Goal: Task Accomplishment & Management: Complete application form

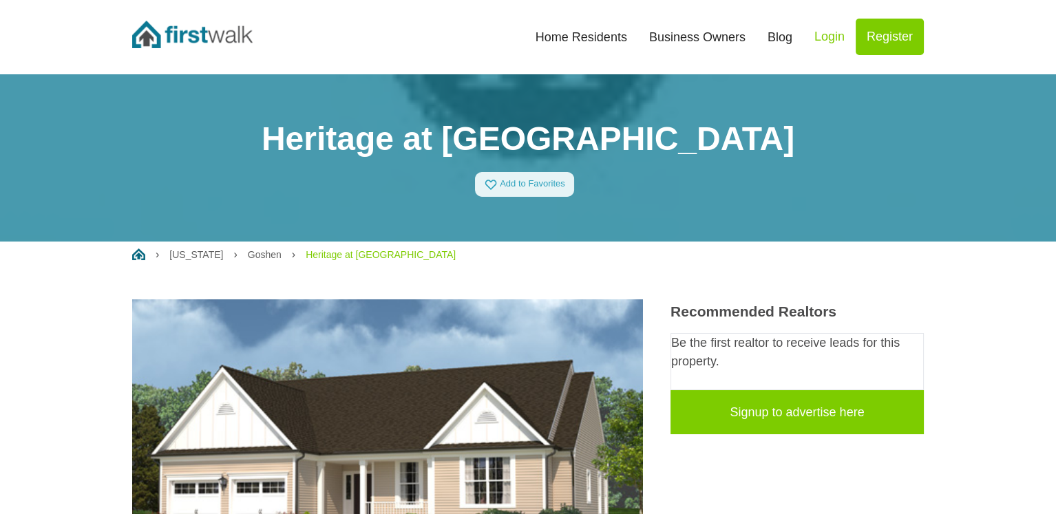
click at [590, 40] on link "Home Residents" at bounding box center [582, 37] width 114 height 30
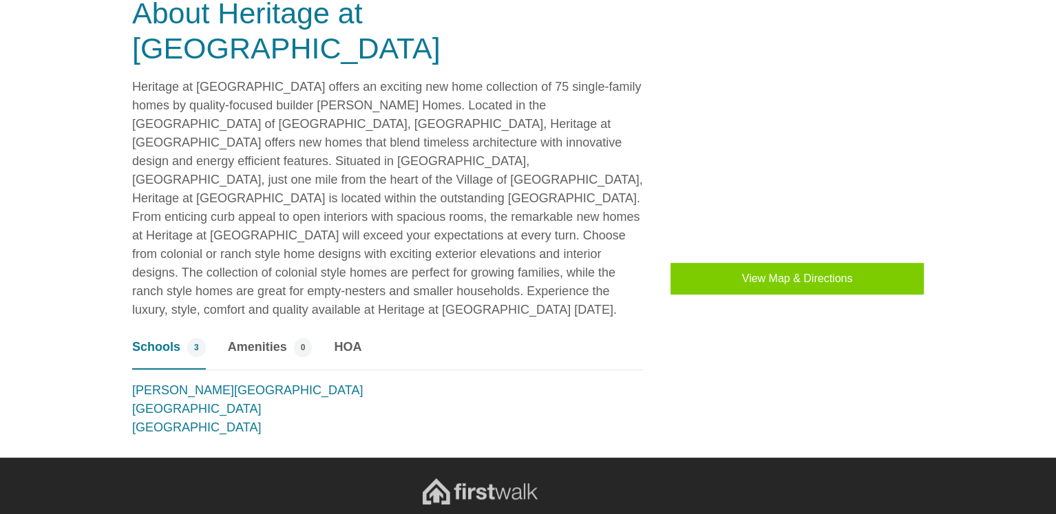
scroll to position [1088, 0]
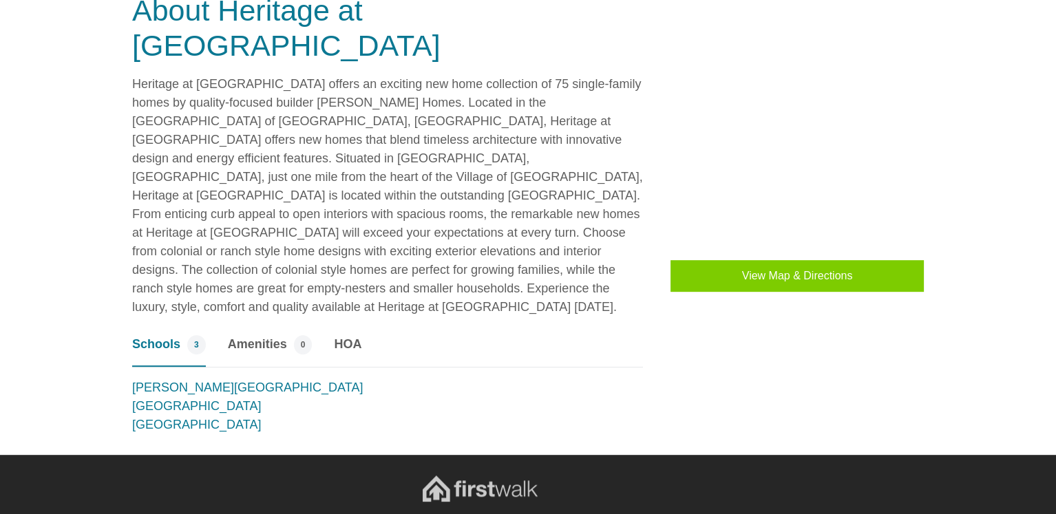
click at [348, 335] on span "HOA" at bounding box center [348, 344] width 28 height 19
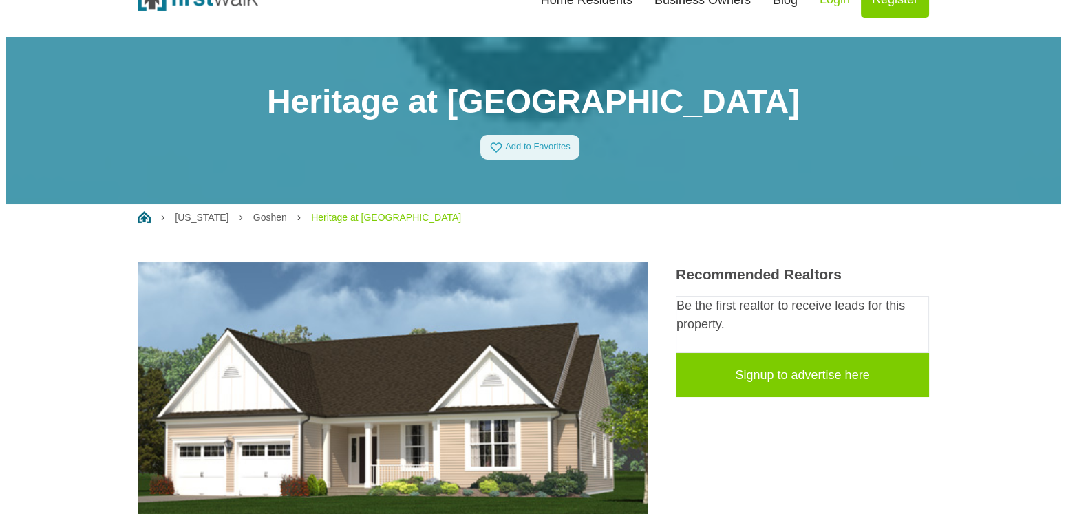
scroll to position [0, 0]
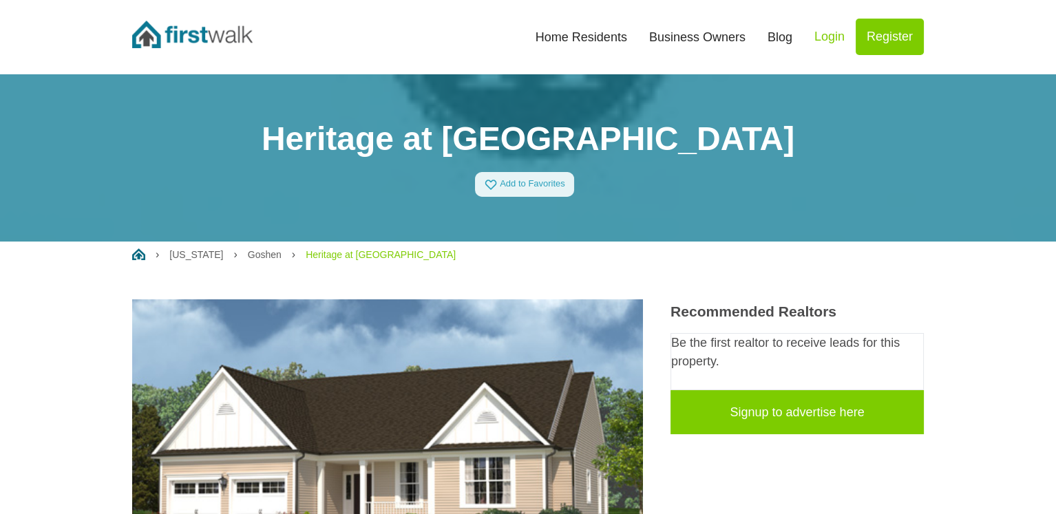
click at [829, 30] on link "Login" at bounding box center [829, 37] width 52 height 36
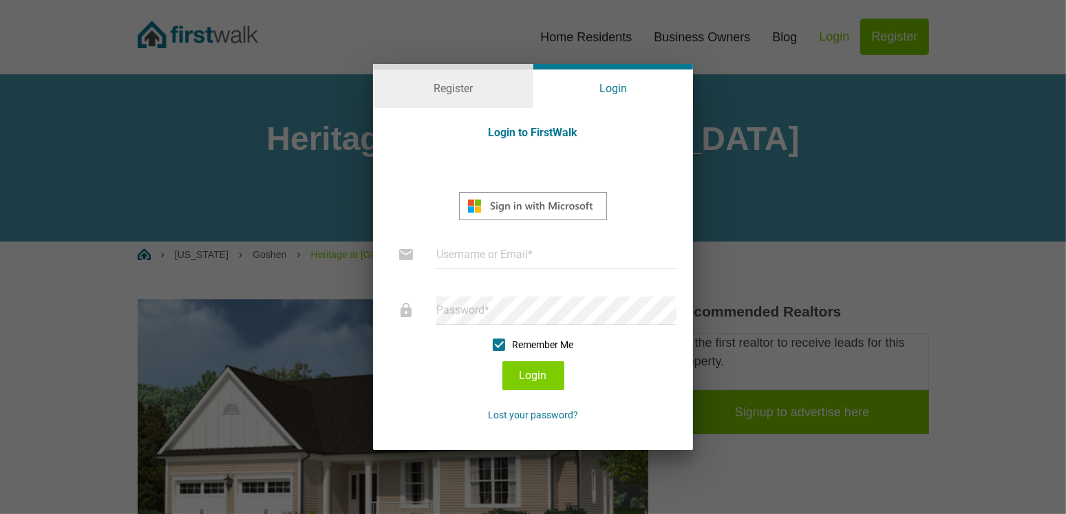
click at [454, 259] on input "text" at bounding box center [556, 255] width 240 height 28
type input "dfee@sgrecolaw.com"
click at [533, 371] on button "Login" at bounding box center [533, 375] width 62 height 29
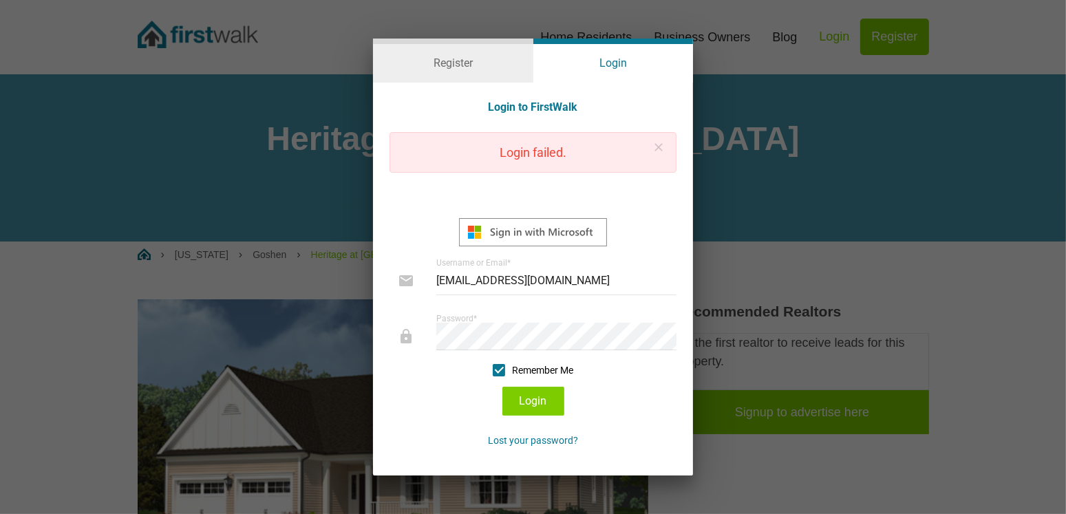
click at [590, 149] on div "close Login failed." at bounding box center [533, 152] width 287 height 41
click at [469, 63] on div "Register" at bounding box center [453, 61] width 160 height 44
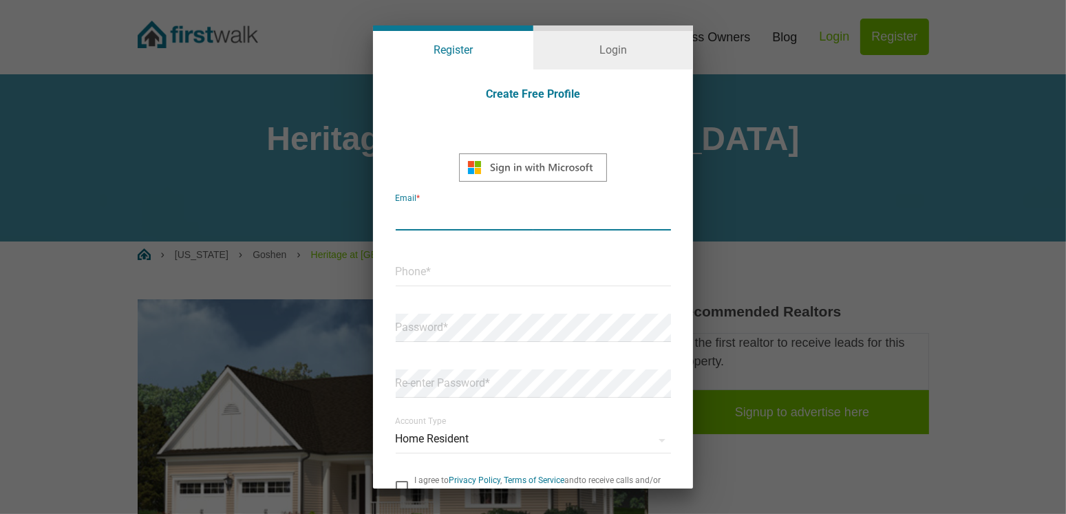
type input "dfee@sgrecolaw.com"
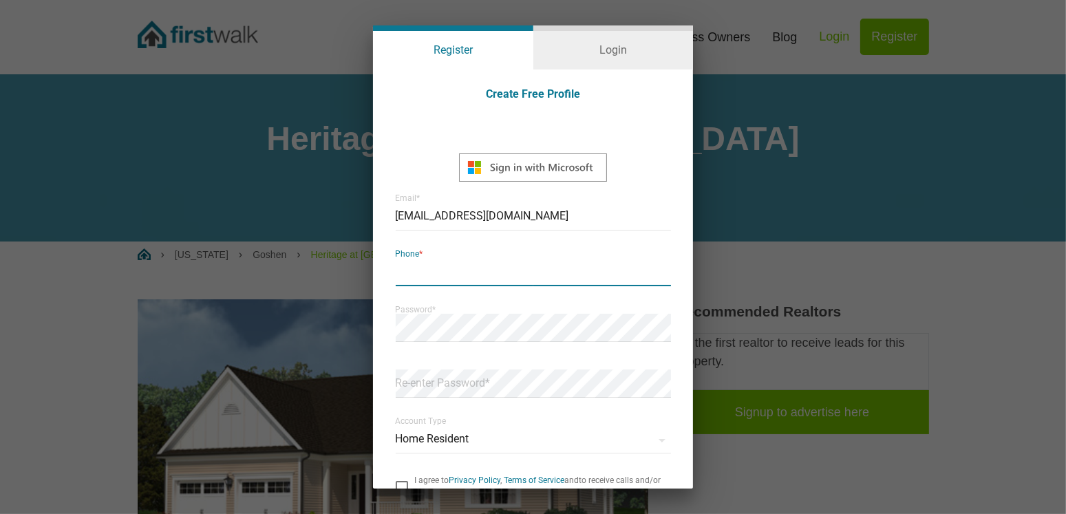
click at [460, 275] on input "text" at bounding box center [533, 272] width 275 height 28
type input "8453578977"
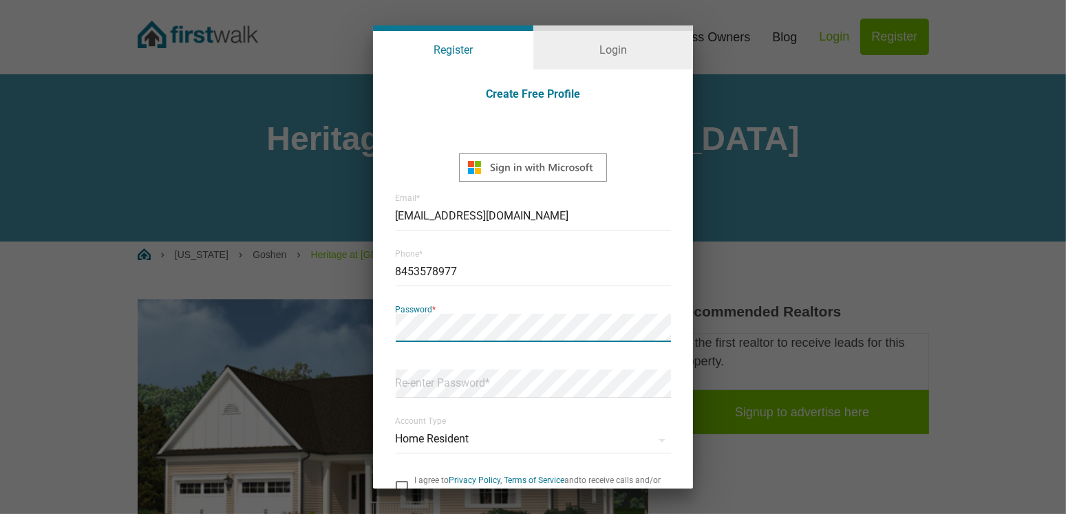
click at [329, 333] on div "Register Login Create Free Profile MS-SymbolLockup dfee@sgrecolaw.com Email * 8…" at bounding box center [533, 257] width 1066 height 514
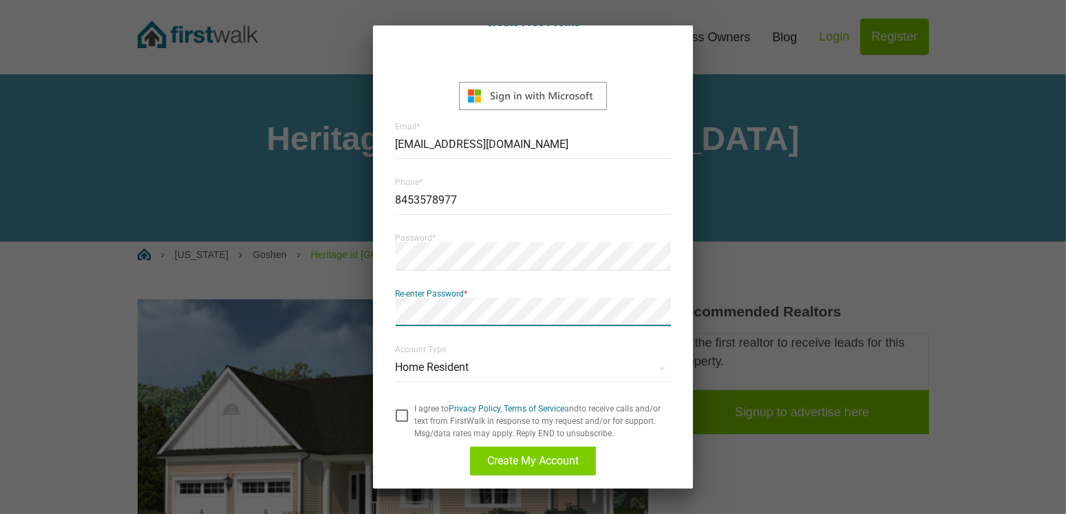
scroll to position [74, 0]
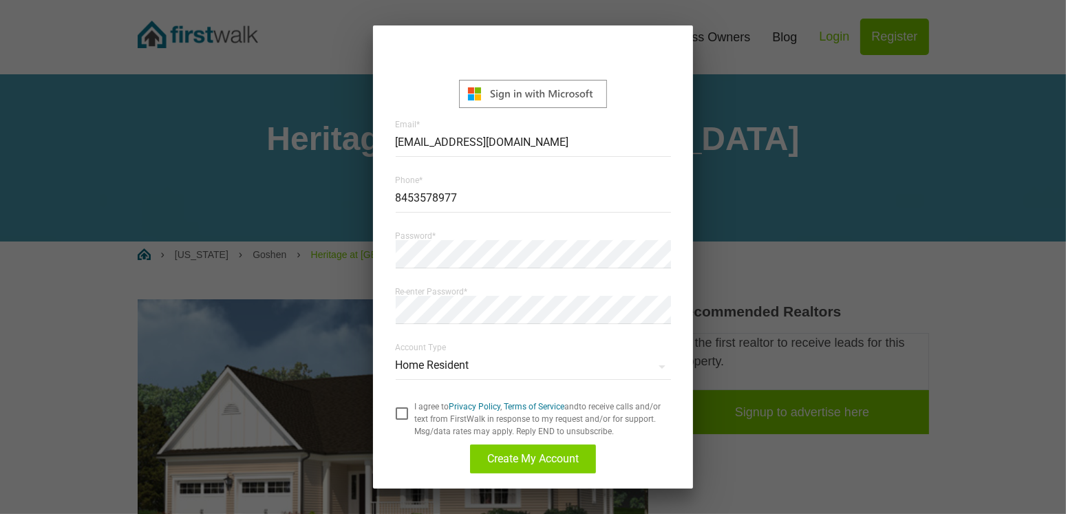
click at [622, 356] on div "Home Resident Account Type Home Resident Builder Loan Officer Vendor" at bounding box center [533, 366] width 275 height 56
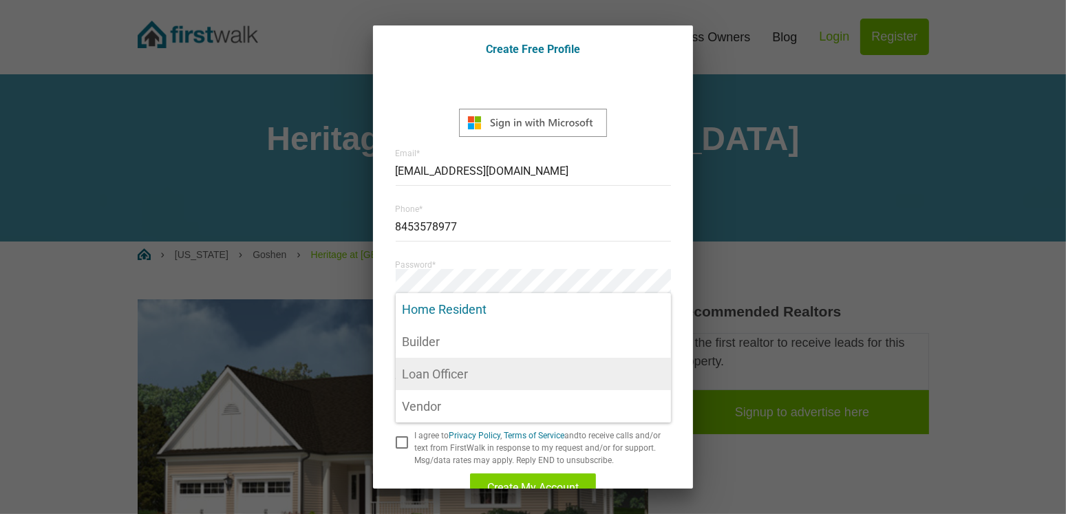
scroll to position [69, 0]
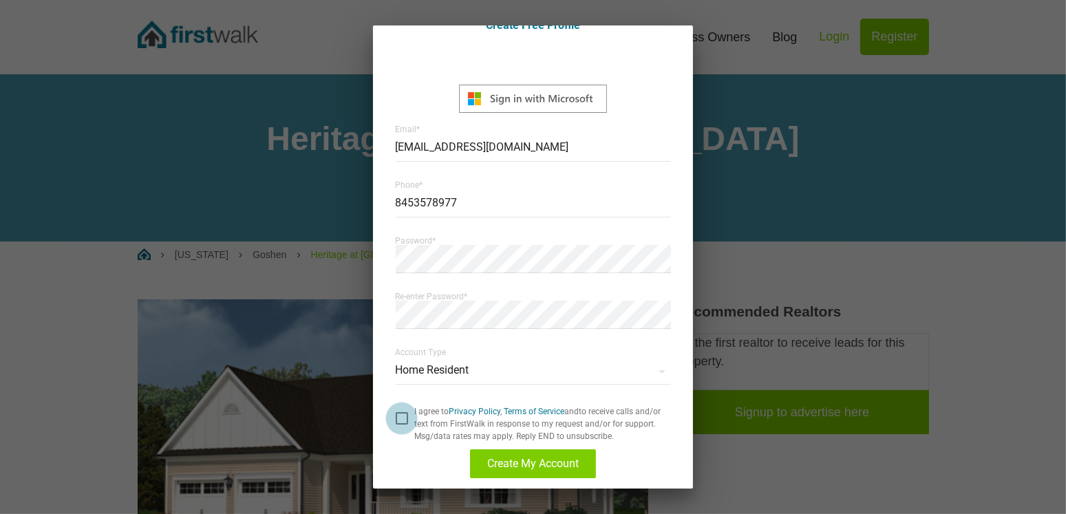
click at [401, 419] on div at bounding box center [402, 418] width 12 height 12
click at [396, 412] on input "checkbox" at bounding box center [396, 412] width 0 height 0
click at [556, 467] on span "Create My Account" at bounding box center [533, 463] width 92 height 11
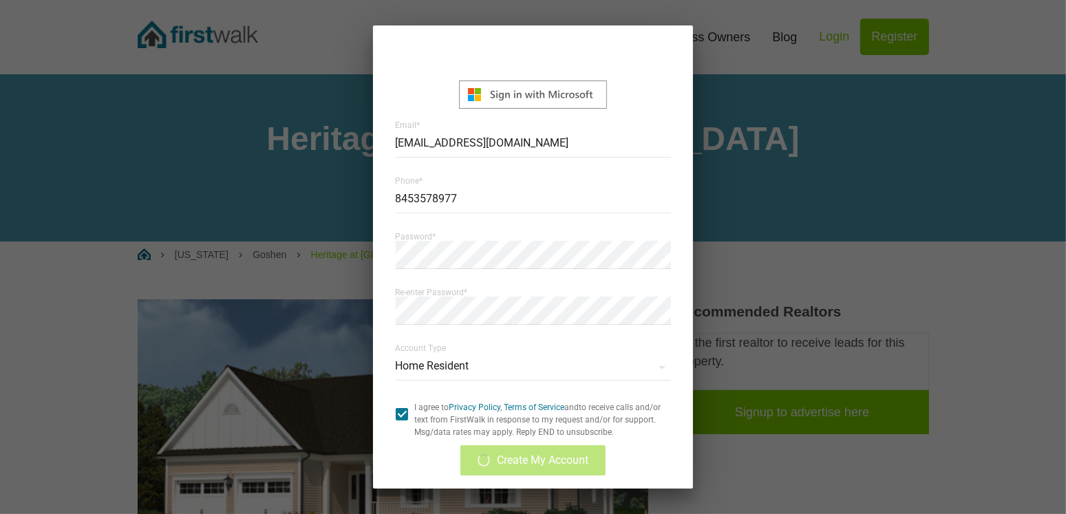
scroll to position [74, 0]
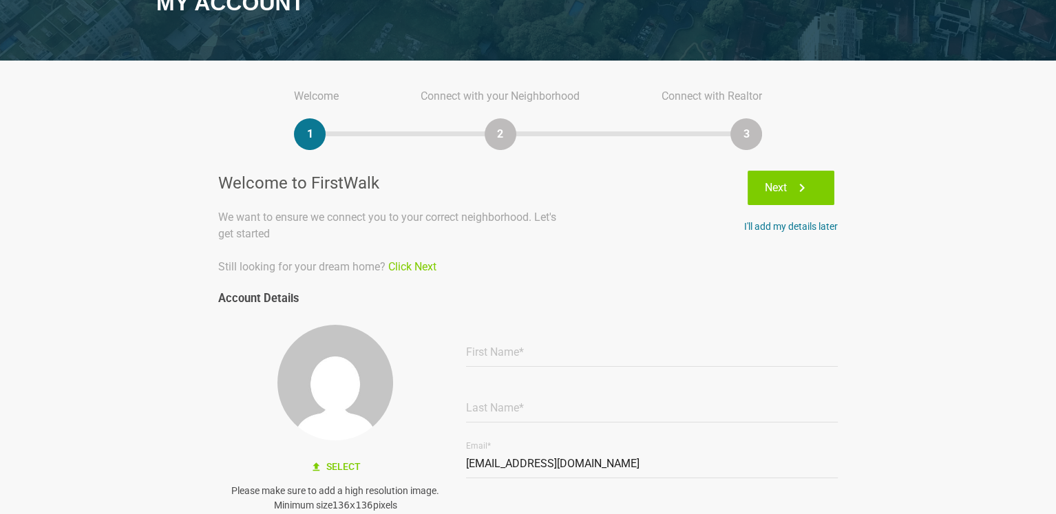
scroll to position [207, 0]
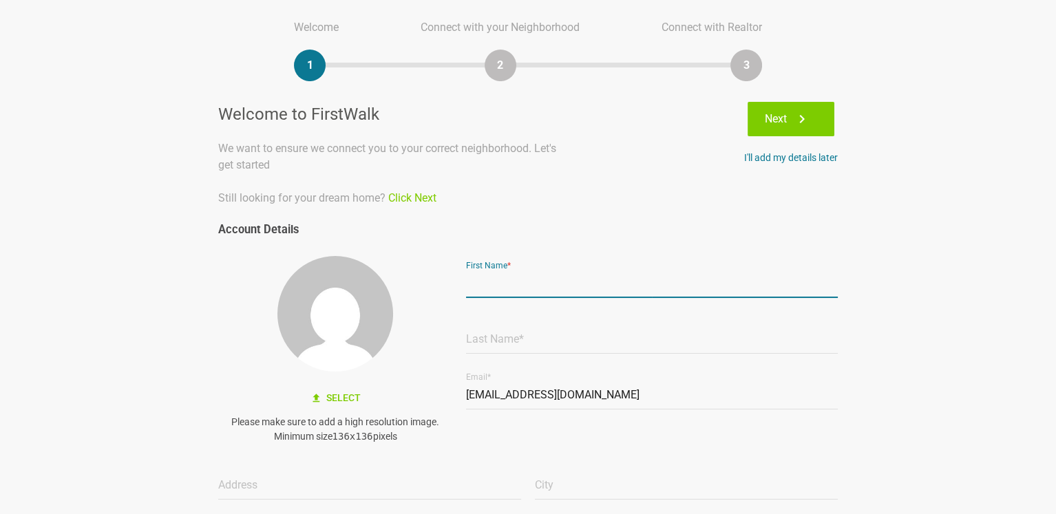
click at [502, 282] on input "text" at bounding box center [652, 284] width 372 height 28
type input "Donna"
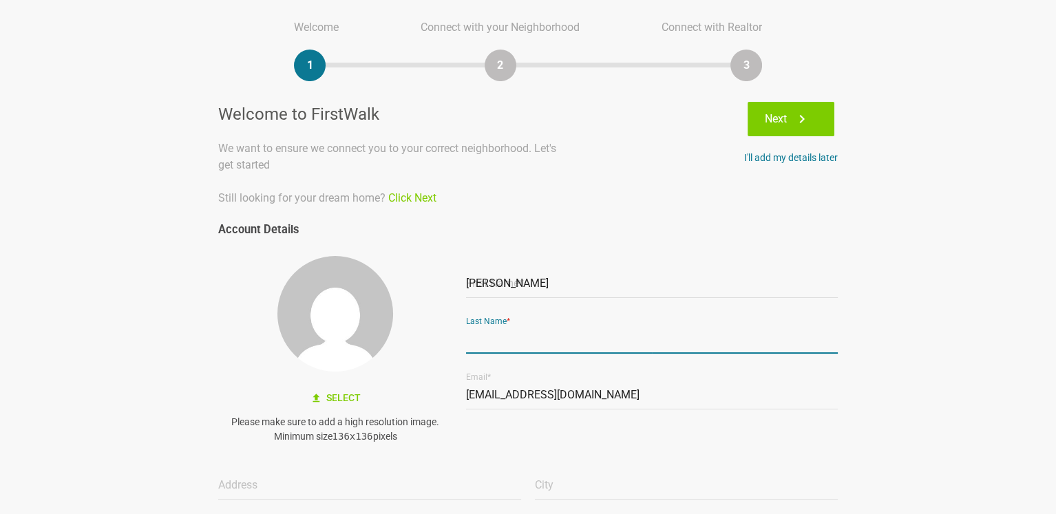
type input "Fee"
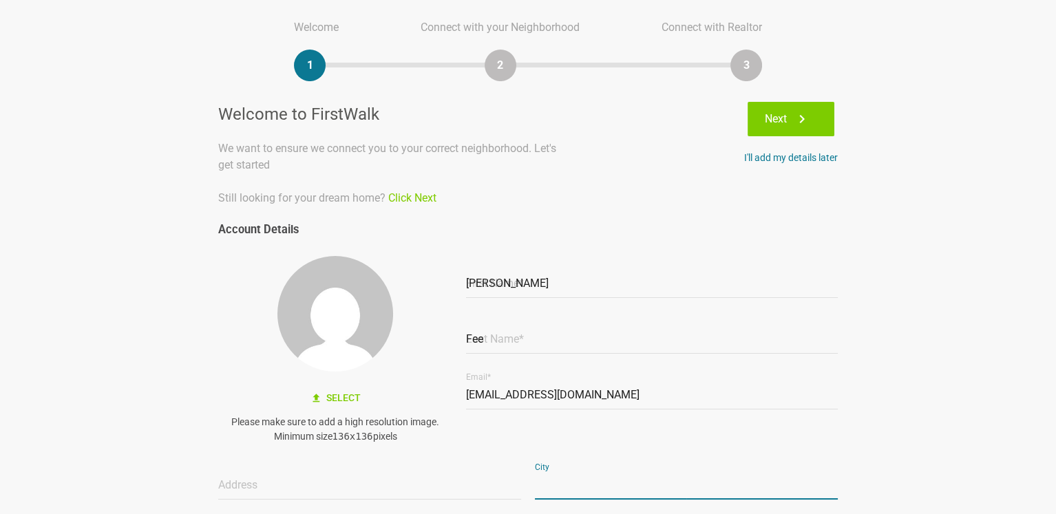
type input "Suffern"
type input "New York"
type input "10901"
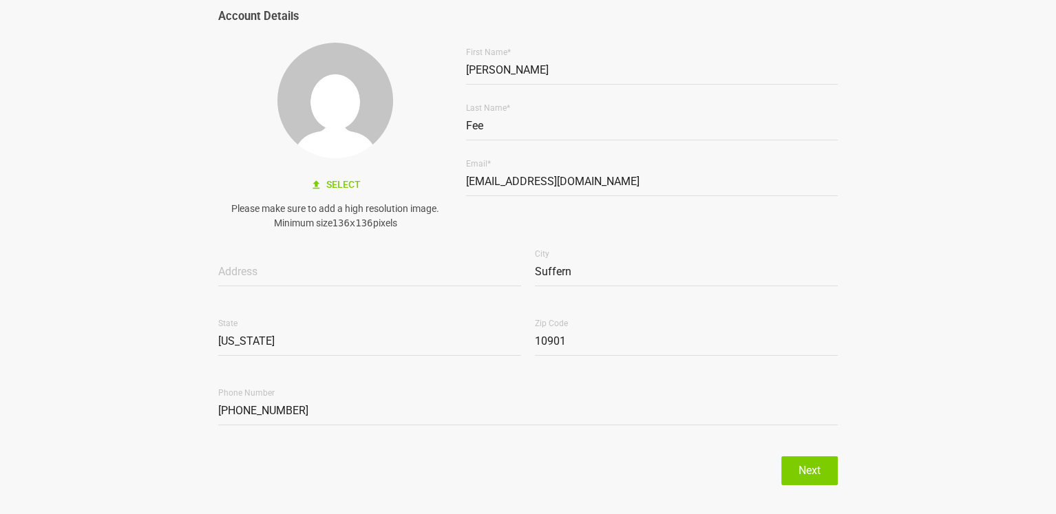
scroll to position [551, 0]
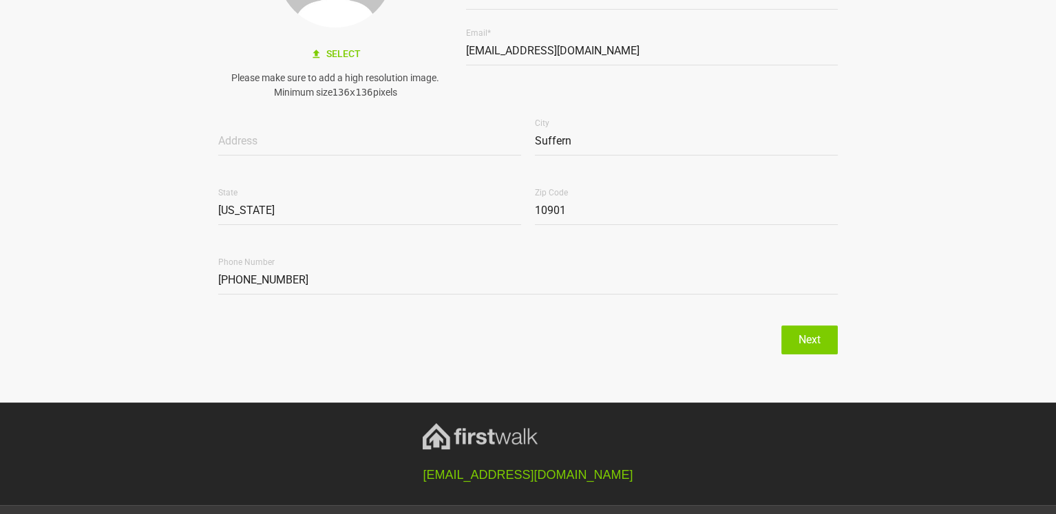
click at [810, 339] on button "Next" at bounding box center [809, 340] width 56 height 29
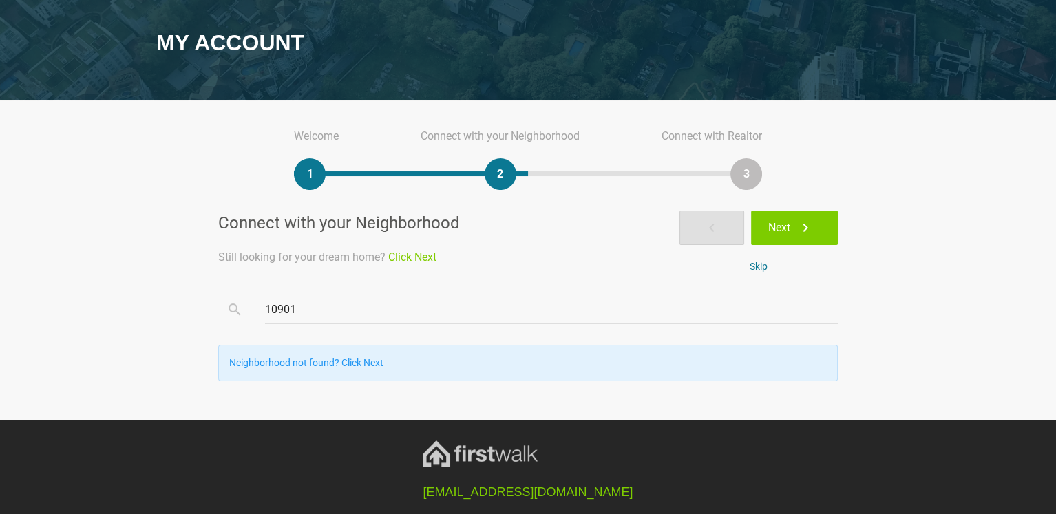
scroll to position [138, 0]
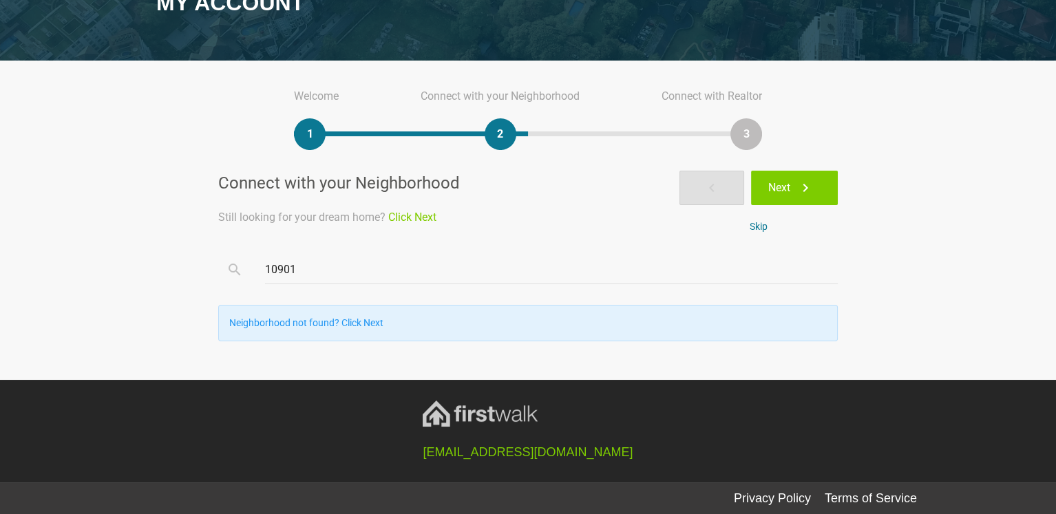
drag, startPoint x: 330, startPoint y: 276, endPoint x: 245, endPoint y: 275, distance: 84.7
click at [265, 275] on div "10901 search" at bounding box center [551, 270] width 573 height 56
click at [758, 225] on link "Skip" at bounding box center [759, 226] width 18 height 11
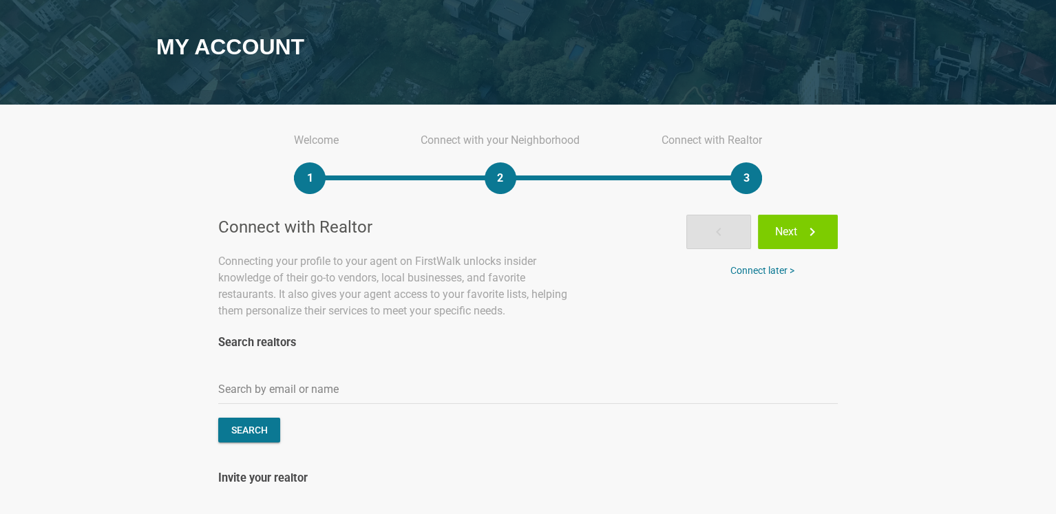
scroll to position [0, 0]
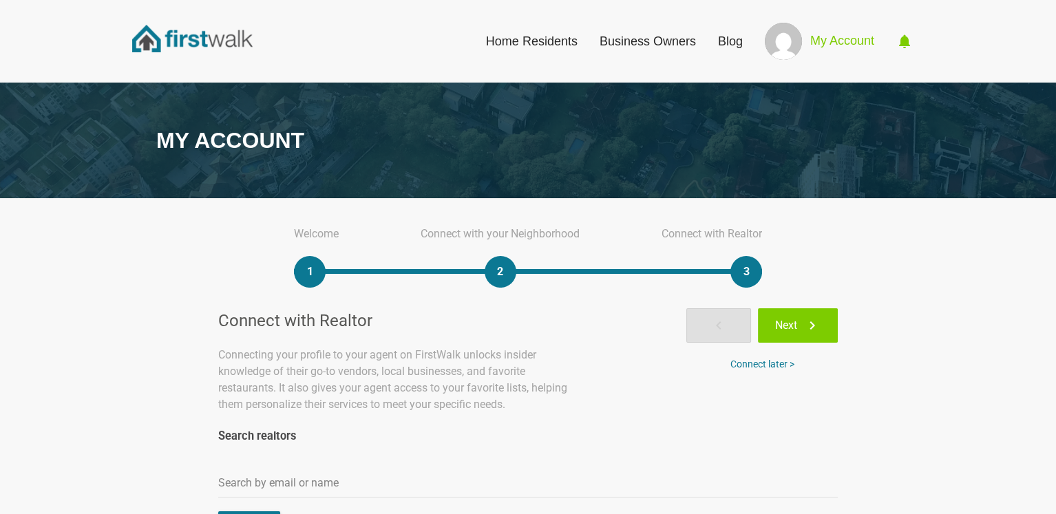
click at [550, 45] on link "Home Residents" at bounding box center [532, 41] width 114 height 30
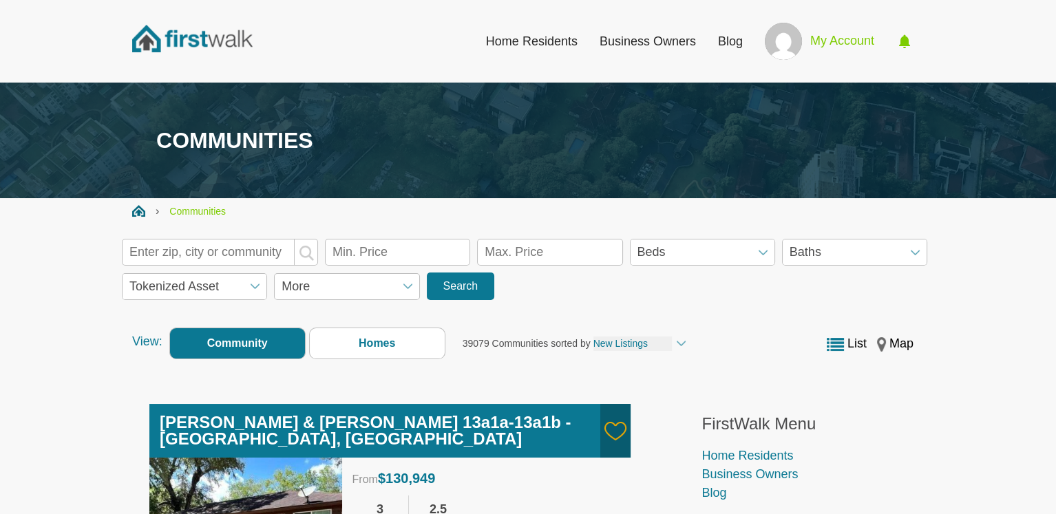
click at [607, 43] on link "Business Owners" at bounding box center [648, 41] width 118 height 30
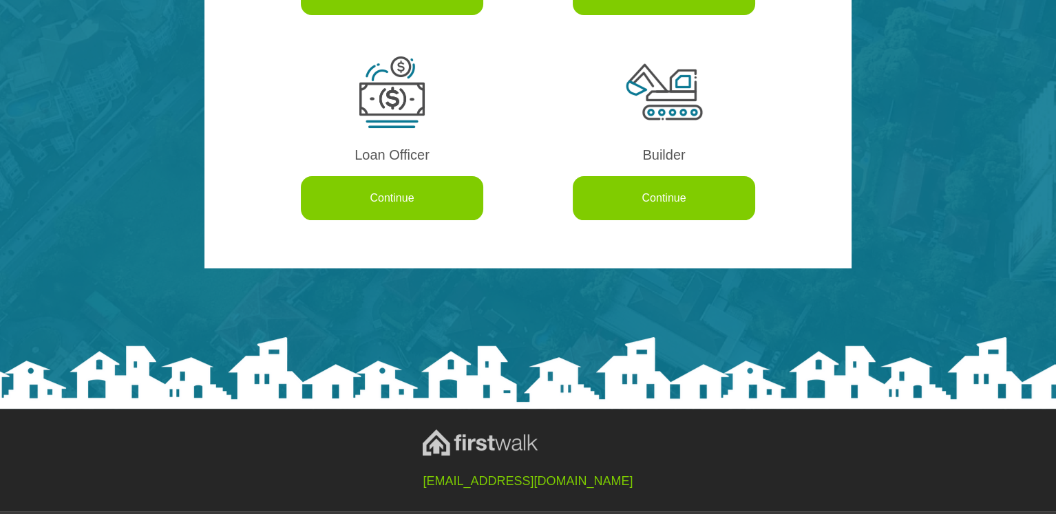
scroll to position [406, 0]
